Goal: Information Seeking & Learning: Learn about a topic

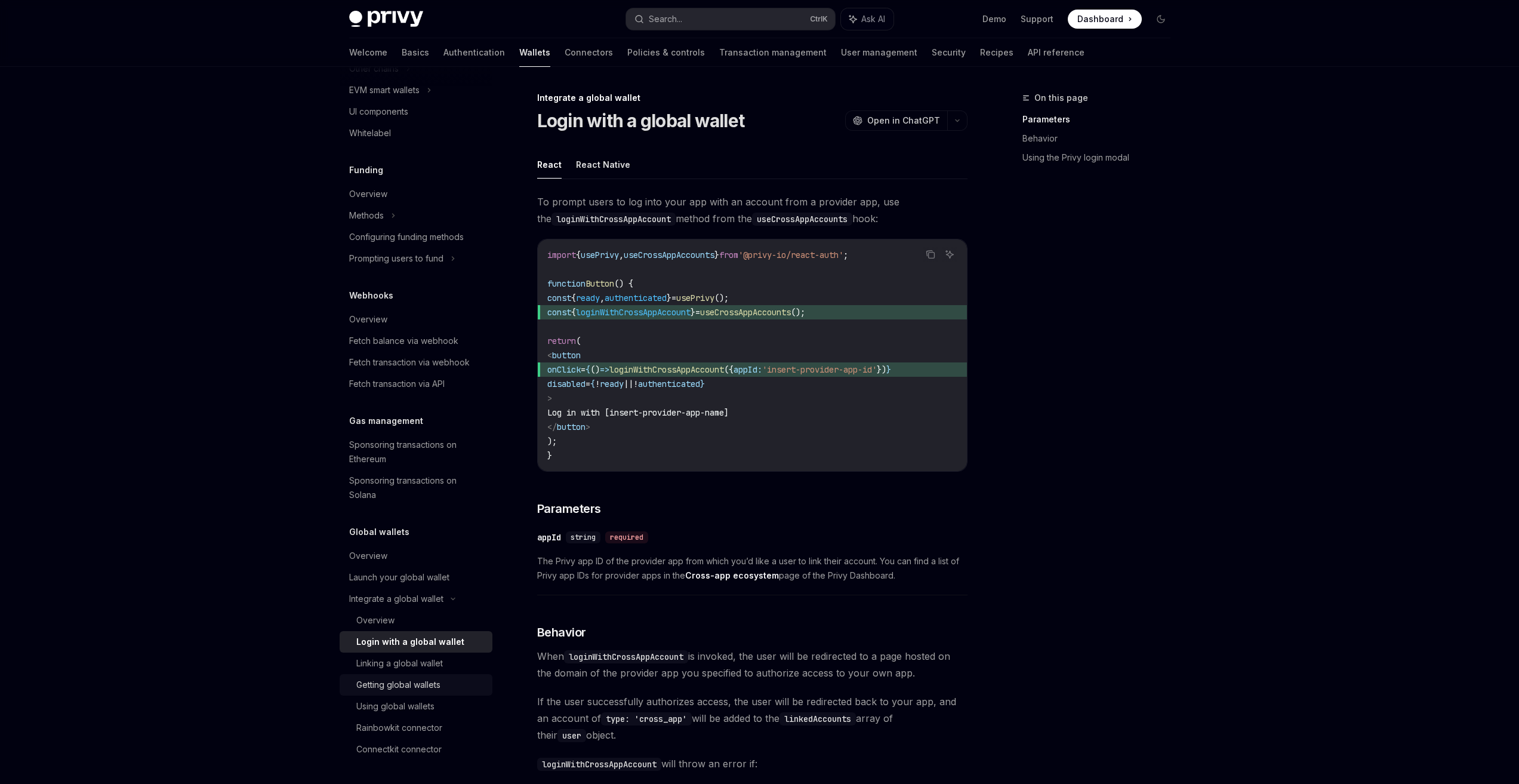
click at [420, 690] on div "Getting global wallets" at bounding box center [398, 685] width 84 height 14
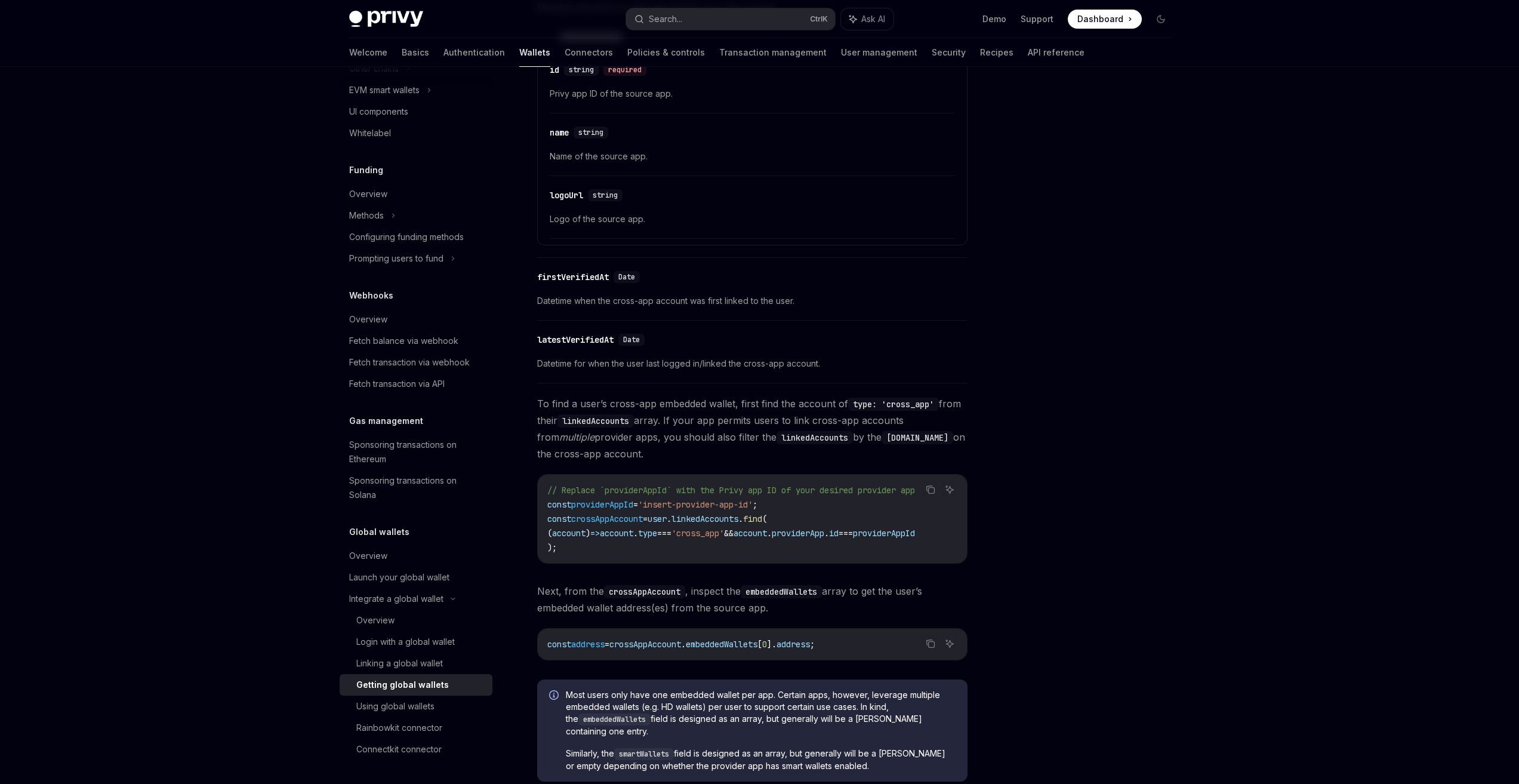
scroll to position [596, 0]
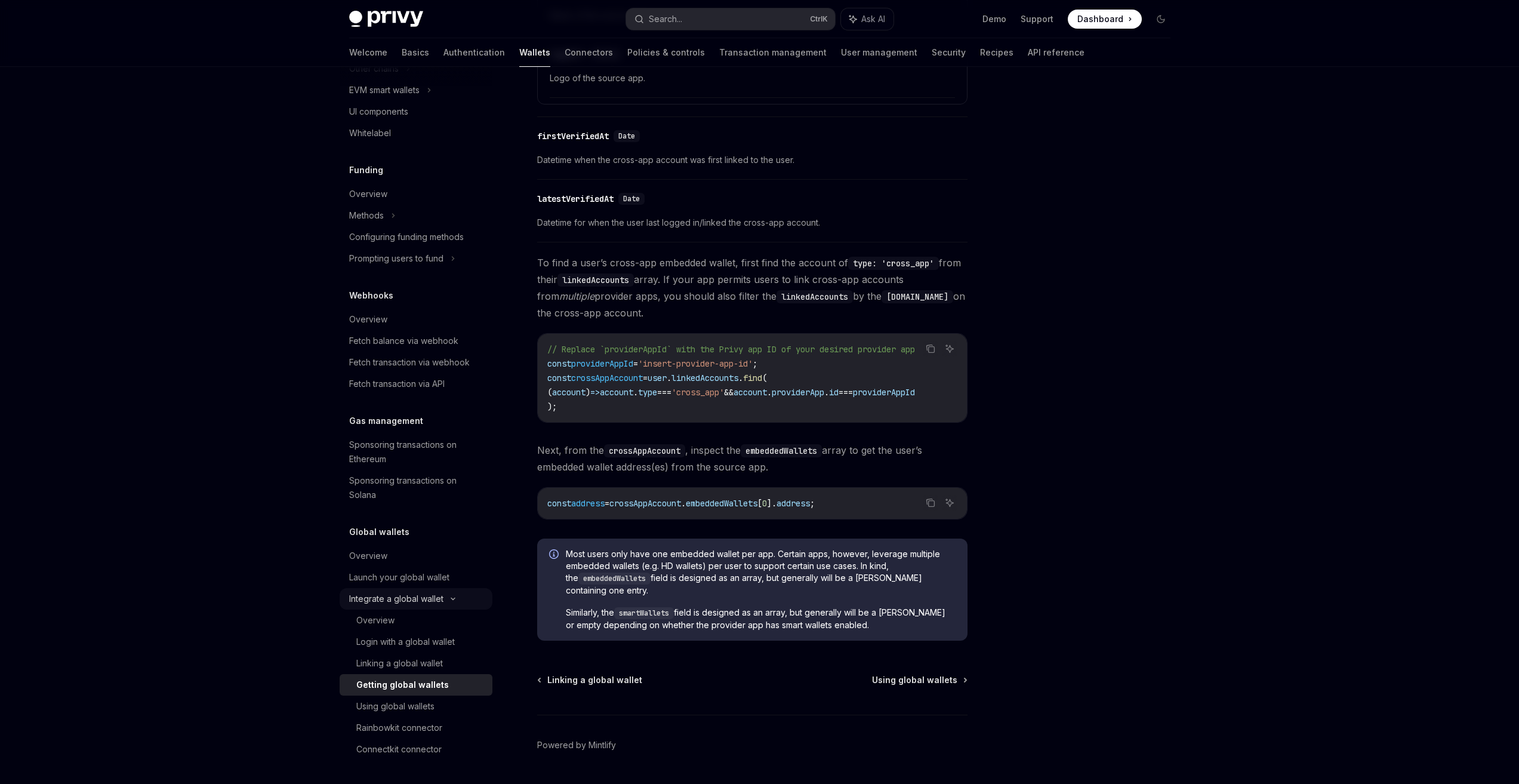
click at [375, 54] on div "Integrate a global wallet" at bounding box center [362, 47] width 26 height 14
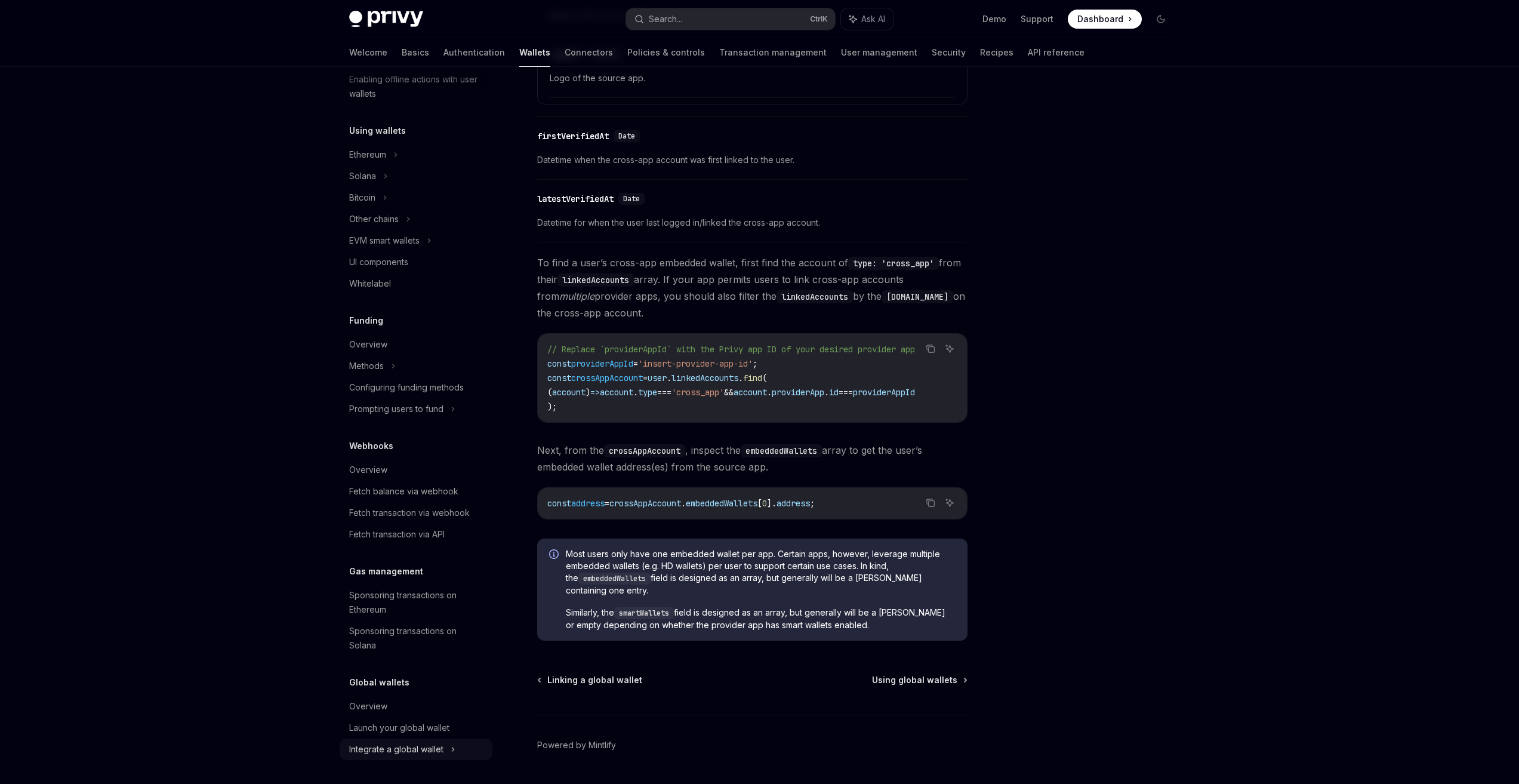
click at [407, 208] on div "Integrate a global wallet" at bounding box center [415, 197] width 153 height 21
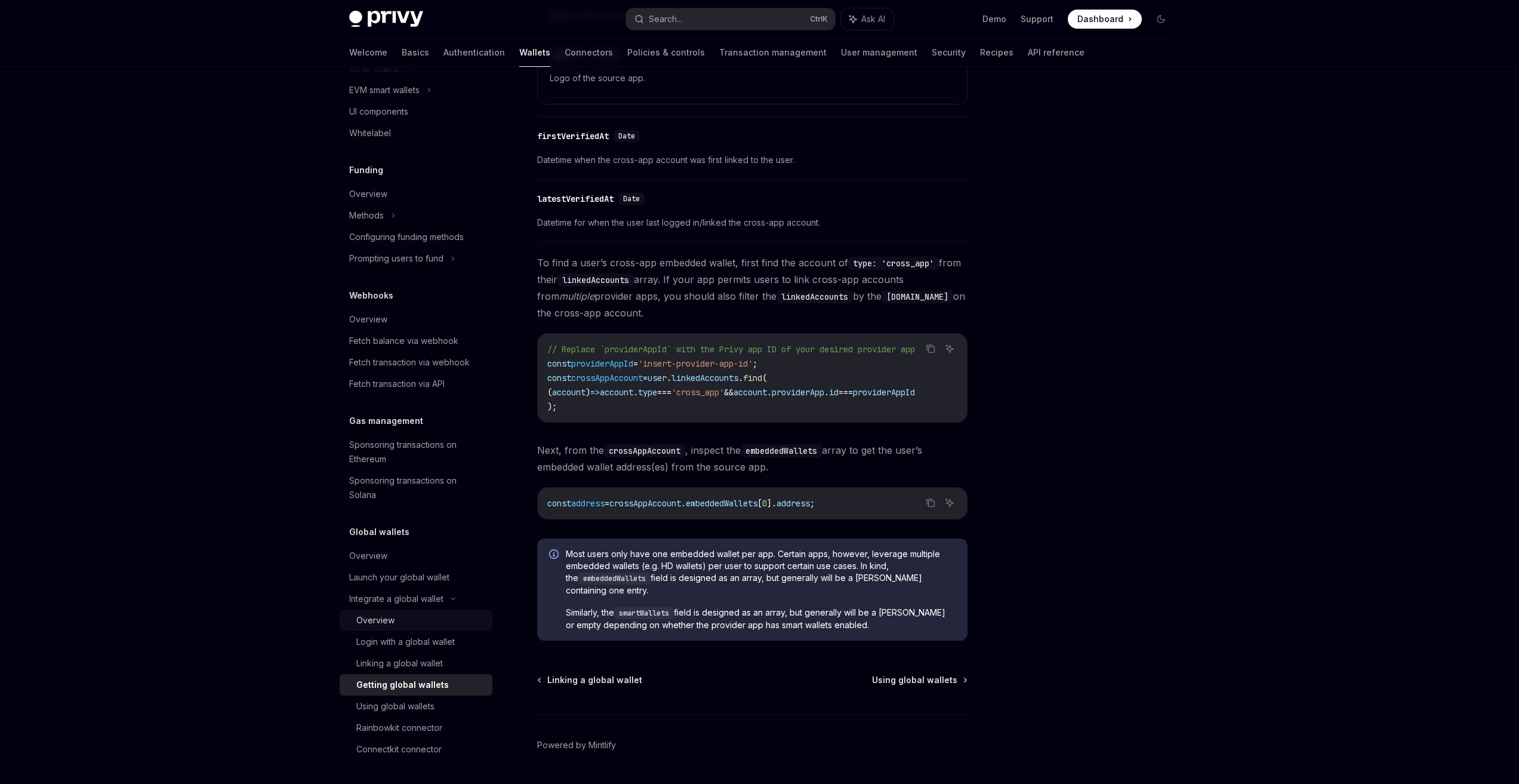
click at [407, 613] on div "Overview" at bounding box center [421, 621] width 129 height 14
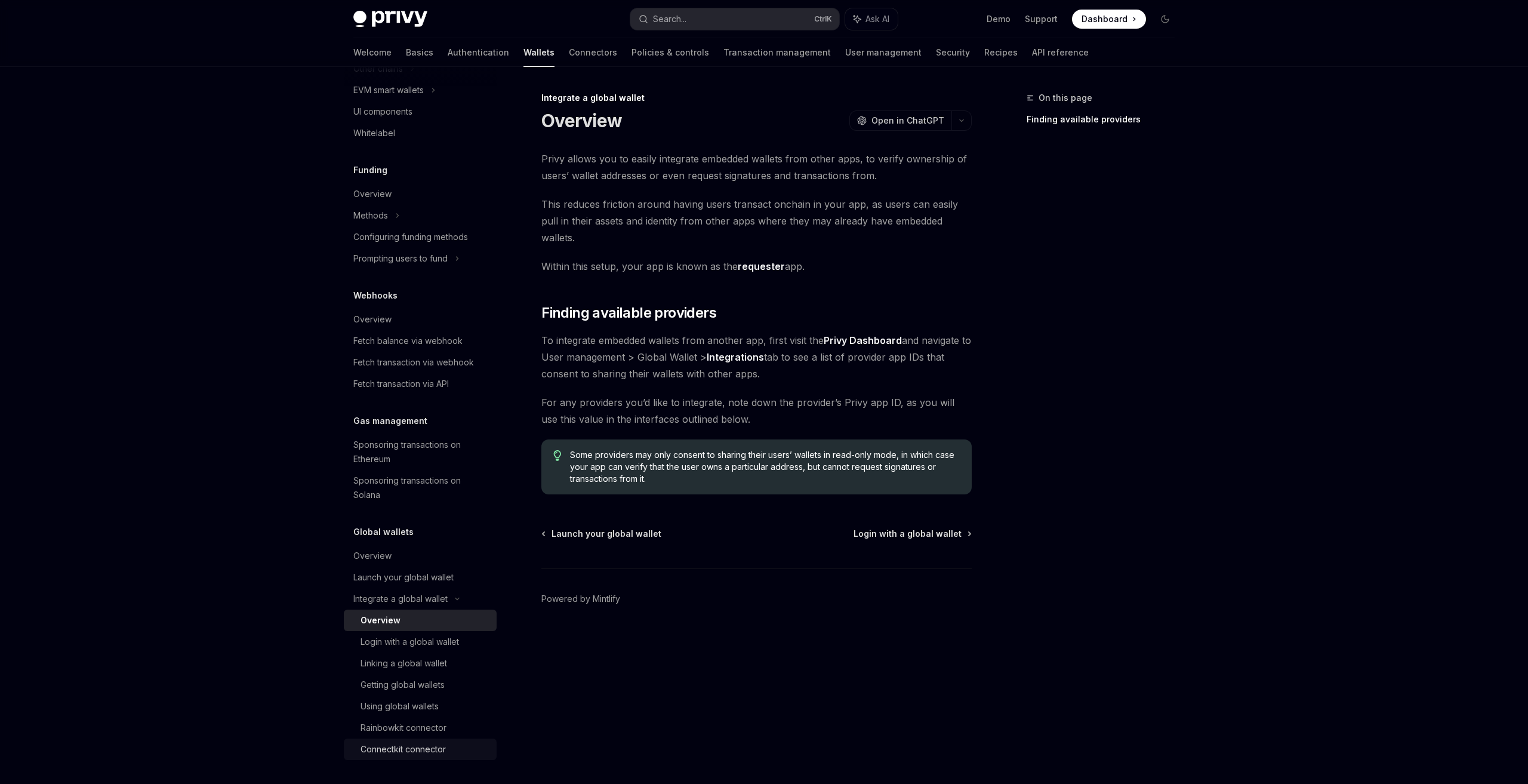
click at [415, 748] on div "Connectkit connector" at bounding box center [404, 749] width 86 height 14
type textarea "*"
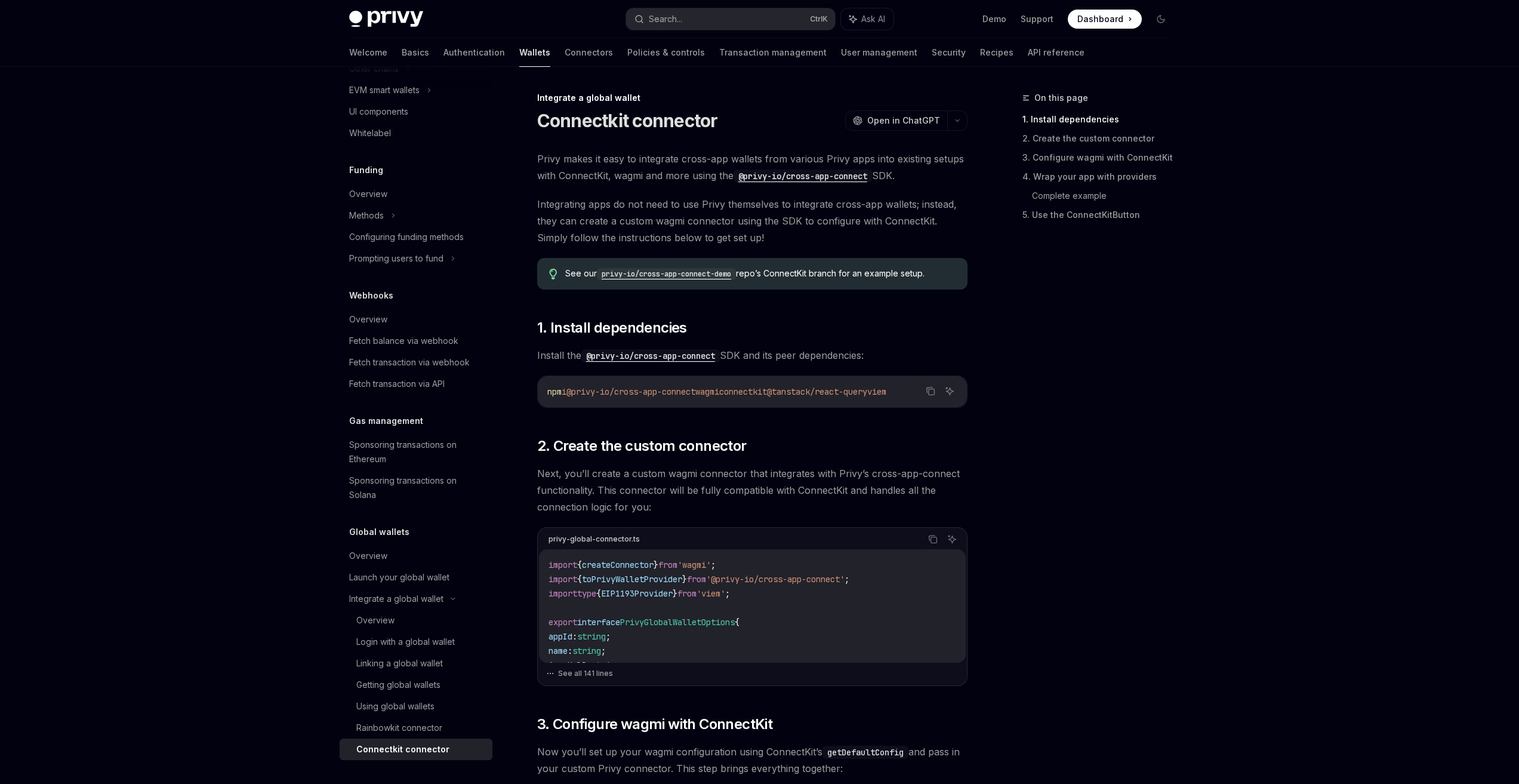
drag, startPoint x: 692, startPoint y: 277, endPoint x: 615, endPoint y: 299, distance: 80.1
